Goal: Check status: Check status

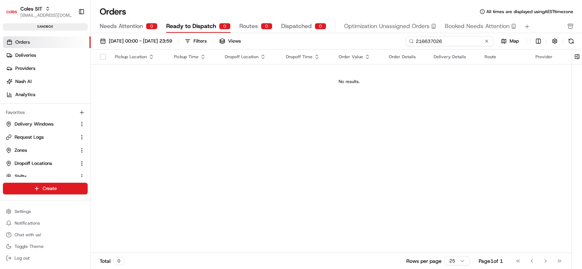
click at [444, 38] on input "216637026" at bounding box center [449, 41] width 87 height 10
paste input "64"
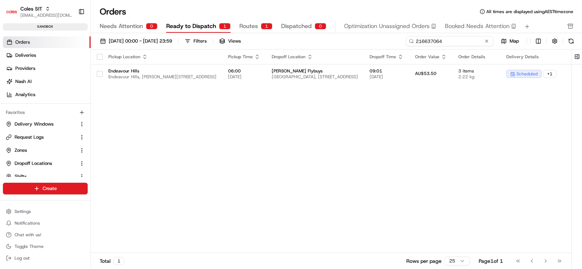
type input "216637064"
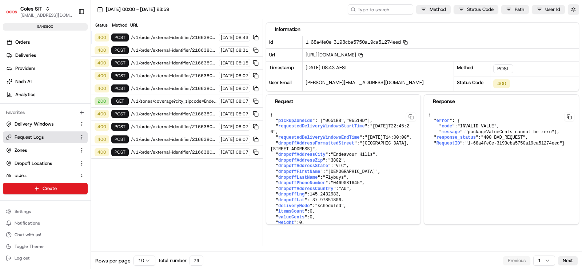
click at [421, 154] on pre "{ " error ": { " code ": "INVALID_VALUE" , " message ": "packageValueCents cann…" at bounding box center [343, 174] width 155 height 133
click at [421, 147] on pre "{ " error ": { " code ": "INVALID_VALUE" , " message ": "packageValueCents cann…" at bounding box center [343, 174] width 155 height 133
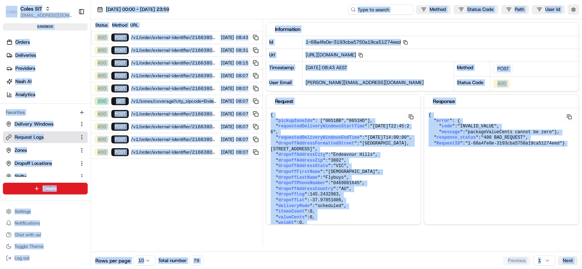
click at [359, 140] on span "response_status" at bounding box center [318, 137] width 81 height 5
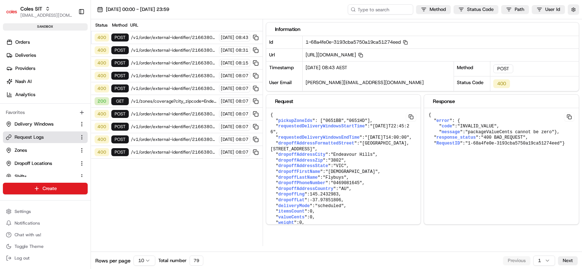
click at [416, 116] on button at bounding box center [411, 116] width 10 height 9
click at [416, 117] on button at bounding box center [411, 116] width 10 height 9
click at [416, 118] on button at bounding box center [411, 116] width 10 height 9
click at [421, 174] on div "{ " error ": { " code ": "INVALID_VALUE" , " message ": "packageValueCents cann…" at bounding box center [343, 172] width 155 height 129
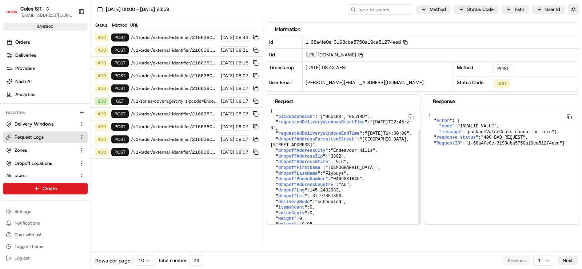
scroll to position [27, 0]
click at [327, 199] on pre "{ " pickupZoneIds ": [ "0651BB" , "0651HD" ], " requestedDeliveryWindowsStartTi…" at bounding box center [343, 170] width 155 height 133
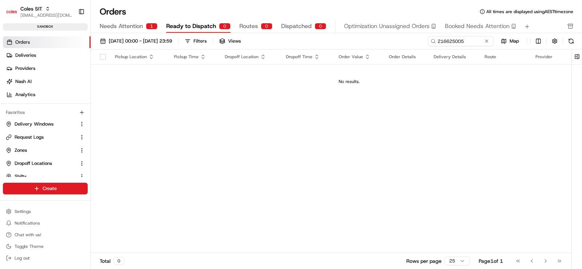
click at [428, 42] on input "216625005" at bounding box center [460, 41] width 65 height 10
click at [422, 41] on input "216638015" at bounding box center [449, 41] width 87 height 10
paste input "57"
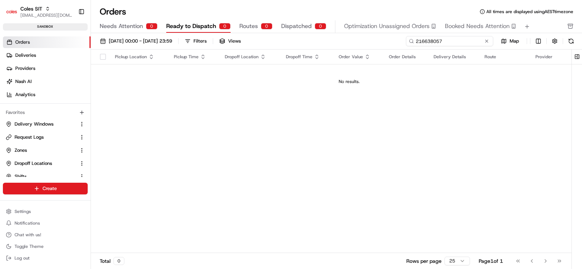
click at [429, 42] on input "216638057" at bounding box center [449, 41] width 87 height 10
paste input "707"
click at [420, 43] on input "216637077" at bounding box center [449, 41] width 87 height 10
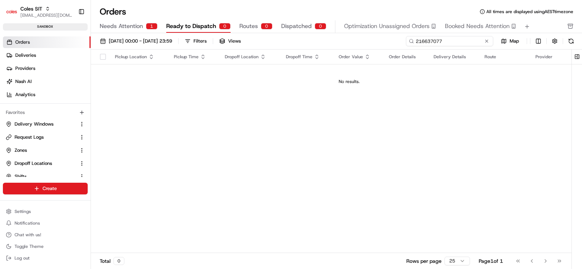
paste input "8081"
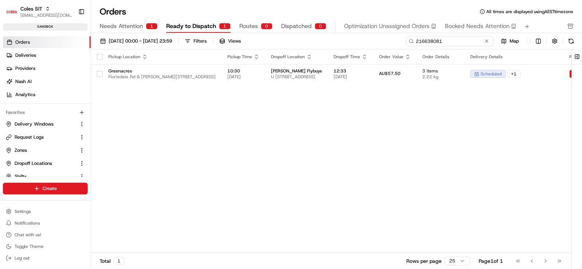
click at [457, 43] on input "216638081" at bounding box center [449, 41] width 87 height 10
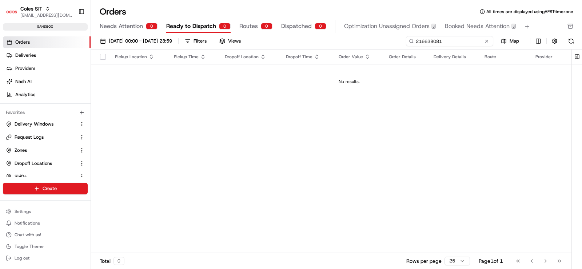
click at [427, 43] on input "216638081" at bounding box center [449, 41] width 87 height 10
paste input "7"
click at [428, 41] on input "216638087" at bounding box center [449, 41] width 87 height 10
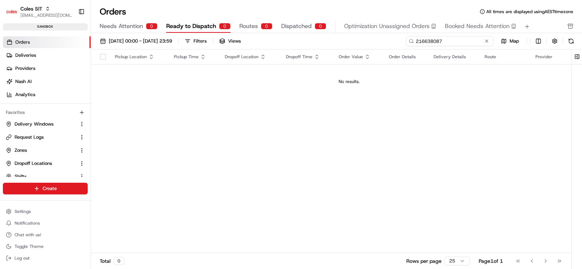
paste input "106"
click at [432, 41] on input "216638106" at bounding box center [449, 41] width 87 height 10
click at [153, 96] on td "No results." at bounding box center [349, 81] width 516 height 35
click at [446, 39] on input "216638106" at bounding box center [449, 41] width 87 height 10
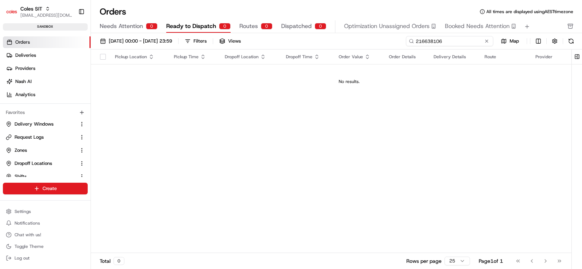
click at [446, 39] on input "216638106" at bounding box center [449, 41] width 87 height 10
paste input "7118"
click at [426, 42] on input "216637118" at bounding box center [449, 41] width 87 height 10
paste input "4"
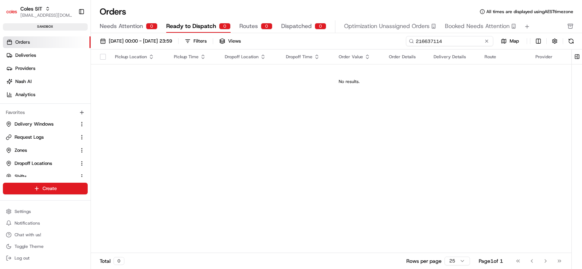
click at [427, 41] on input "216637114" at bounding box center [449, 41] width 87 height 10
paste input "20"
click at [425, 40] on input "216637120" at bounding box center [449, 41] width 87 height 10
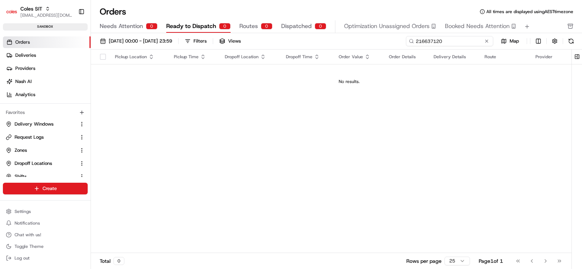
paste input "4"
paste input "7"
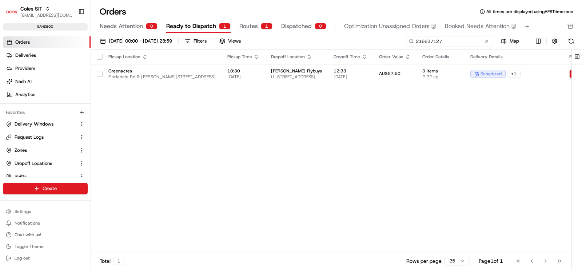
type input "216637127"
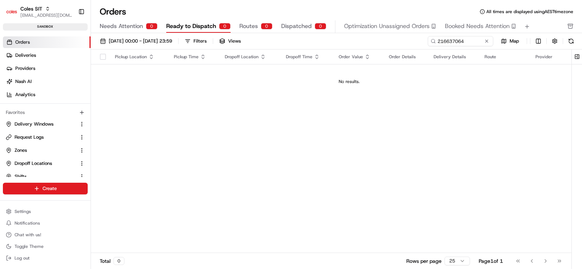
click at [430, 41] on input "216637064" at bounding box center [460, 41] width 65 height 10
click at [421, 40] on input "216637097" at bounding box center [449, 41] width 87 height 10
paste input "109"
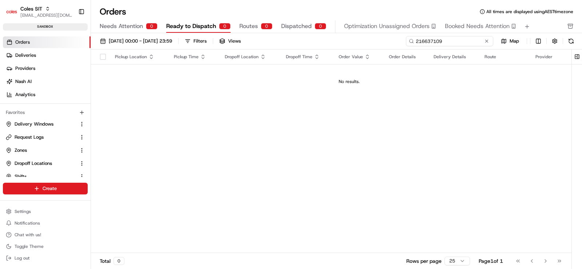
click at [430, 43] on input "216637109" at bounding box center [449, 41] width 87 height 10
paste input "18"
click at [425, 39] on input "216637118" at bounding box center [449, 41] width 87 height 10
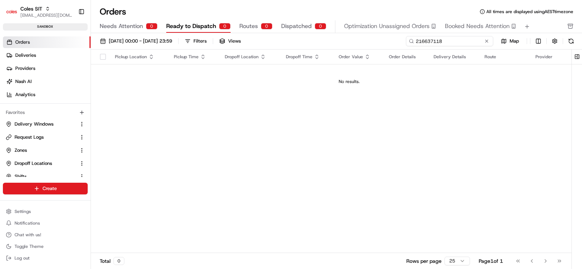
paste input "24"
click at [423, 43] on input "216637124" at bounding box center [449, 41] width 87 height 10
paste input "33"
type input "216637133"
